Goal: Navigation & Orientation: Find specific page/section

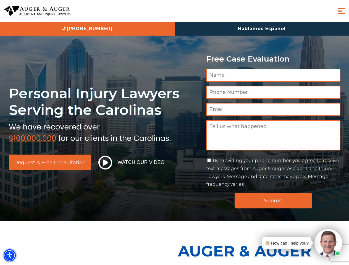
click at [10, 256] on img "Accessibility Menu" at bounding box center [10, 256] width 12 height 12
